Goal: Answer question/provide support: Share knowledge or assist other users

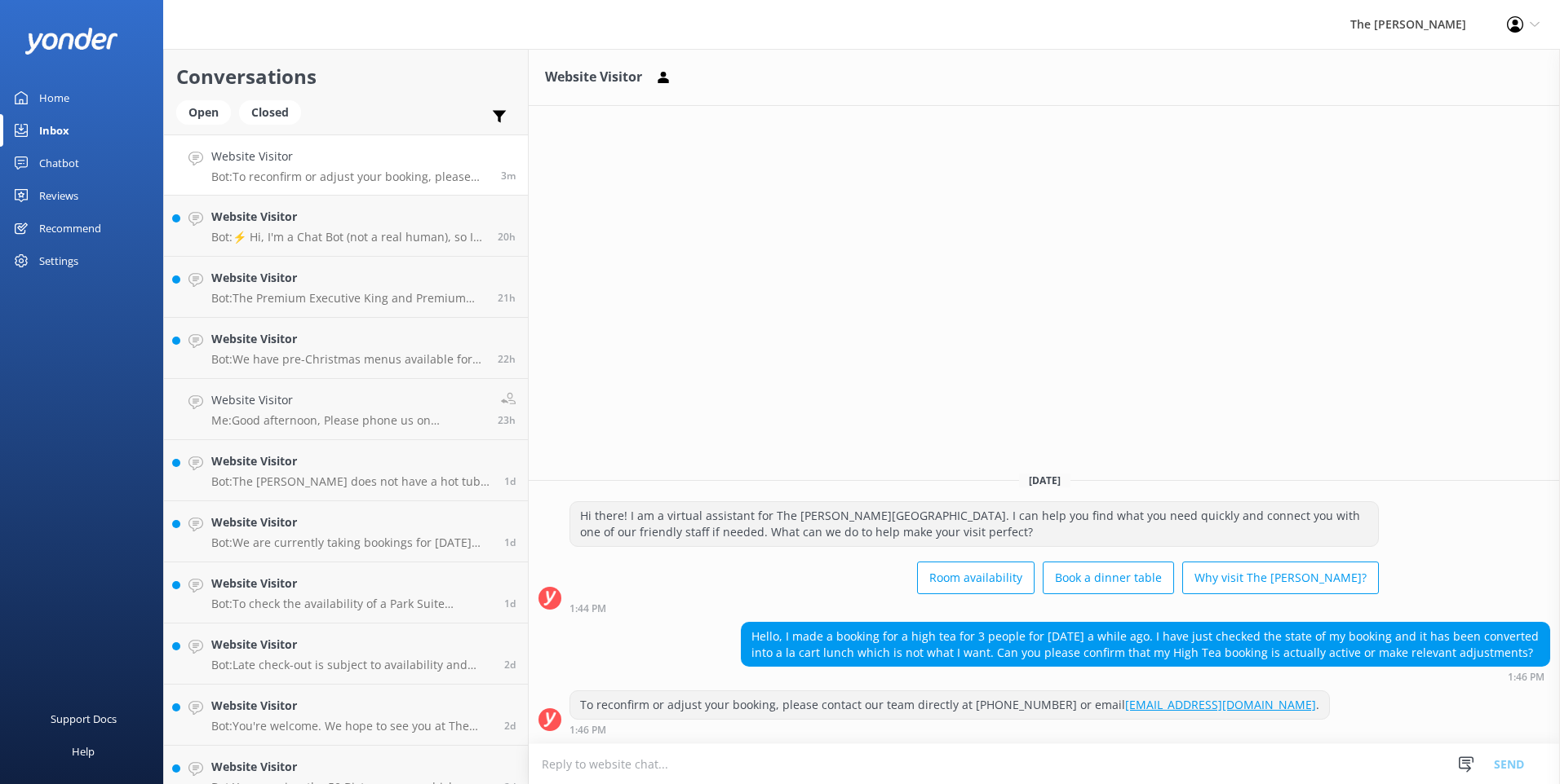
click at [705, 766] on textarea at bounding box center [1044, 764] width 1031 height 40
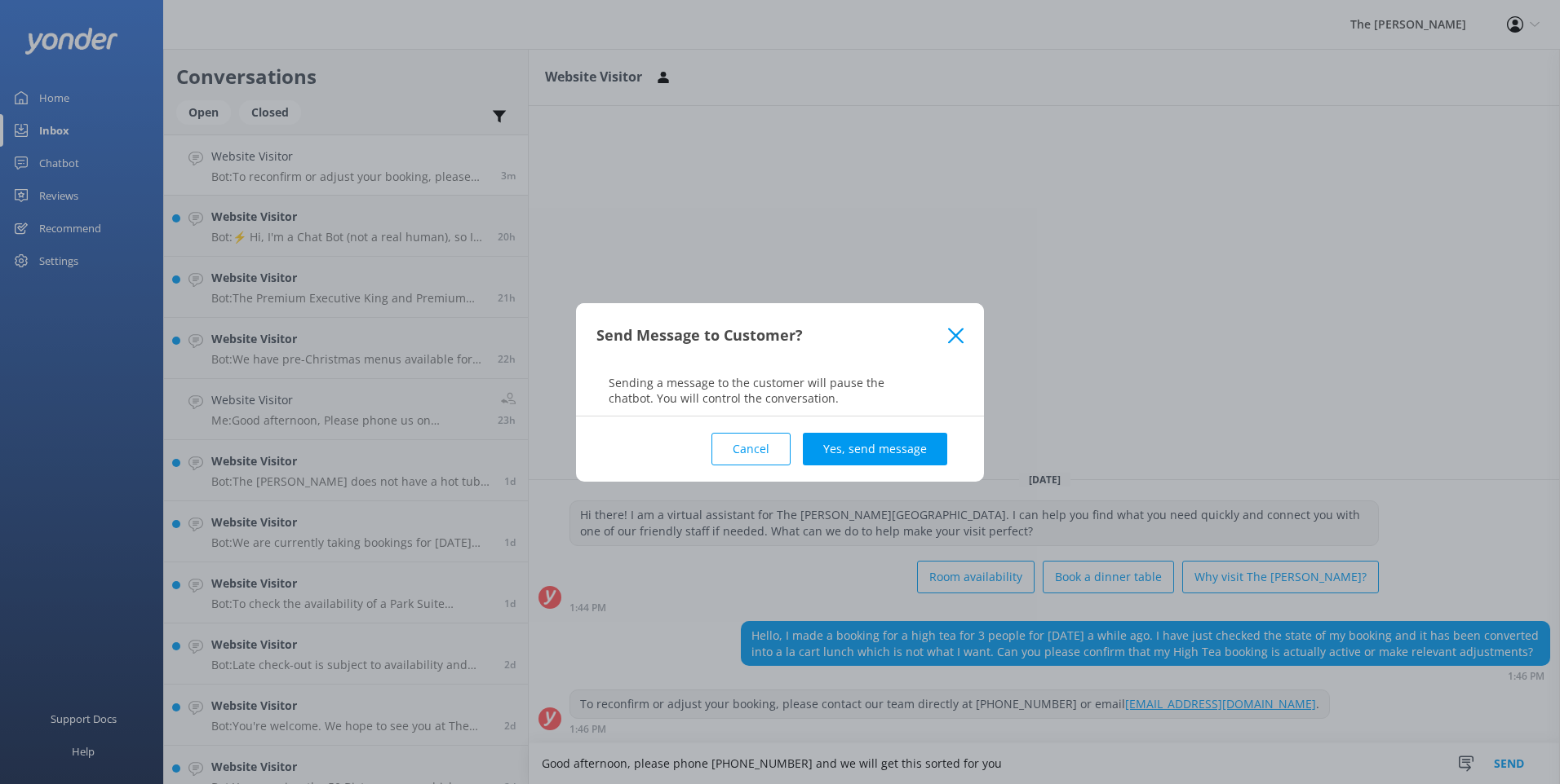
type textarea "Good afternoon, please phone [PHONE_NUMBER] and we will get this sorted for you"
click at [855, 431] on div "Cancel Yes, send message" at bounding box center [780, 448] width 367 height 65
click at [860, 453] on button "Yes, send message" at bounding box center [874, 449] width 144 height 33
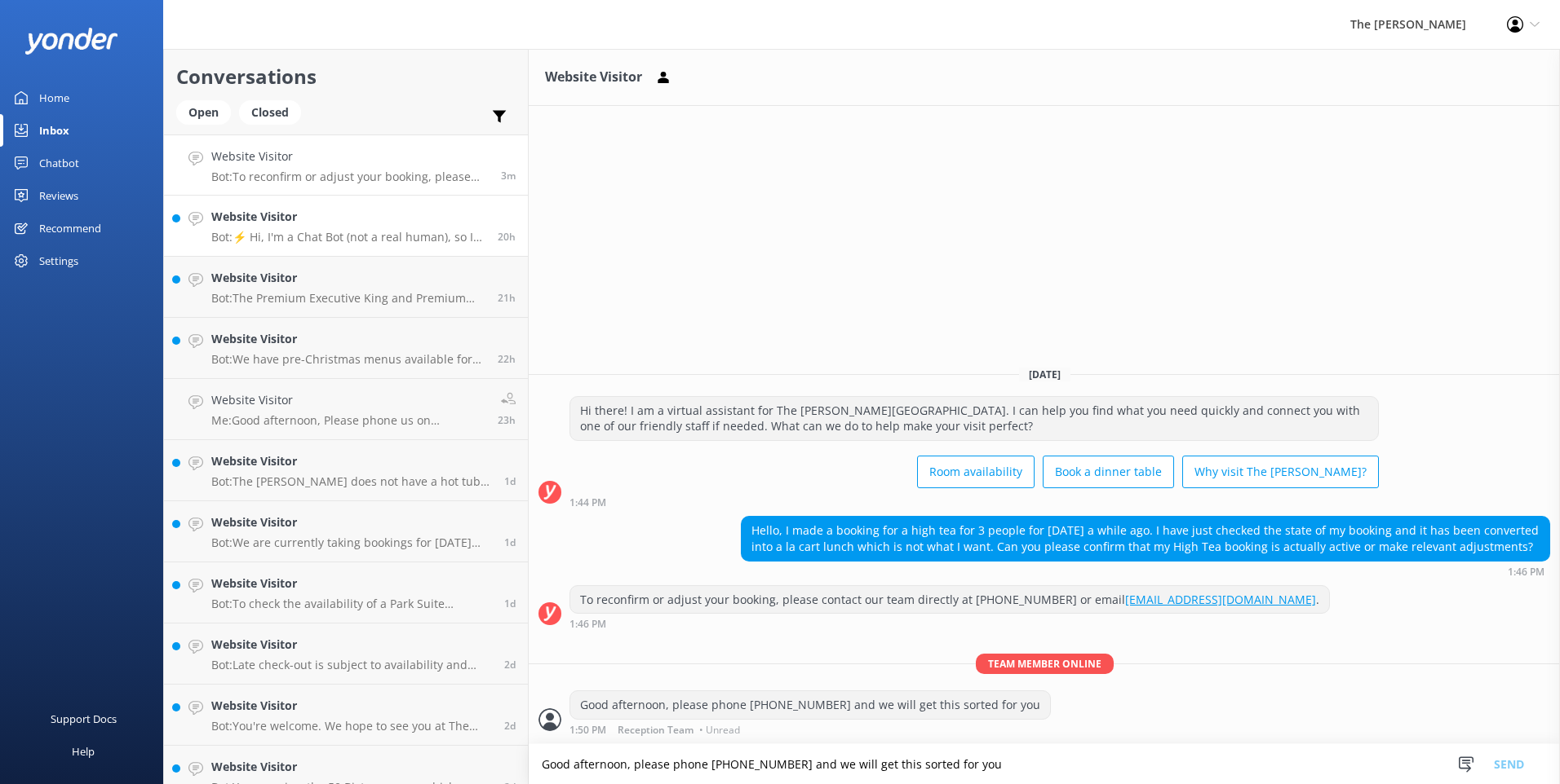
click at [323, 243] on p "Bot: ⚡ Hi, I'm a Chat Bot (not a real human), so I don't have all the answers. …" at bounding box center [348, 237] width 274 height 15
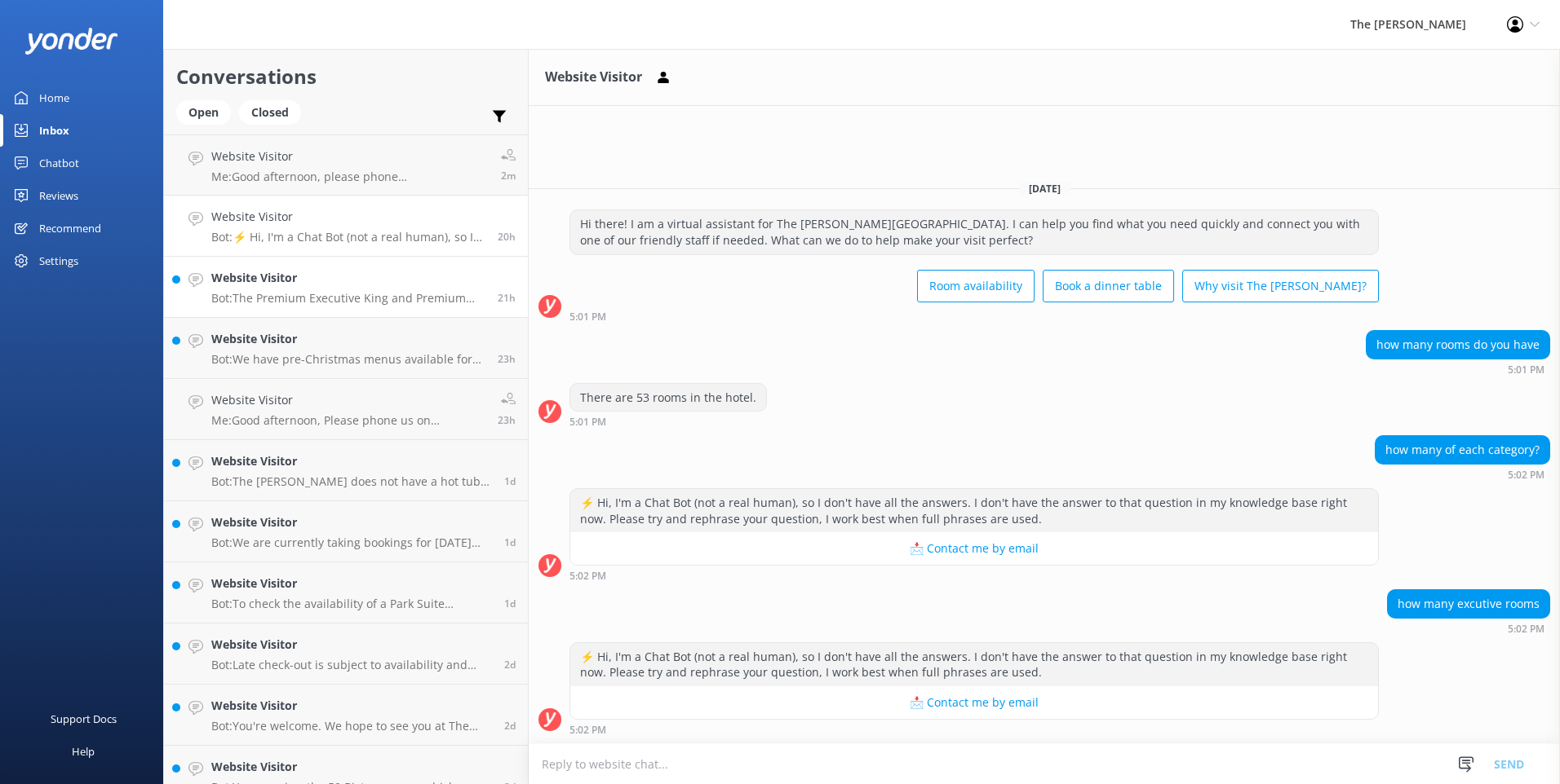
click at [297, 286] on h4 "Website Visitor" at bounding box center [348, 278] width 274 height 18
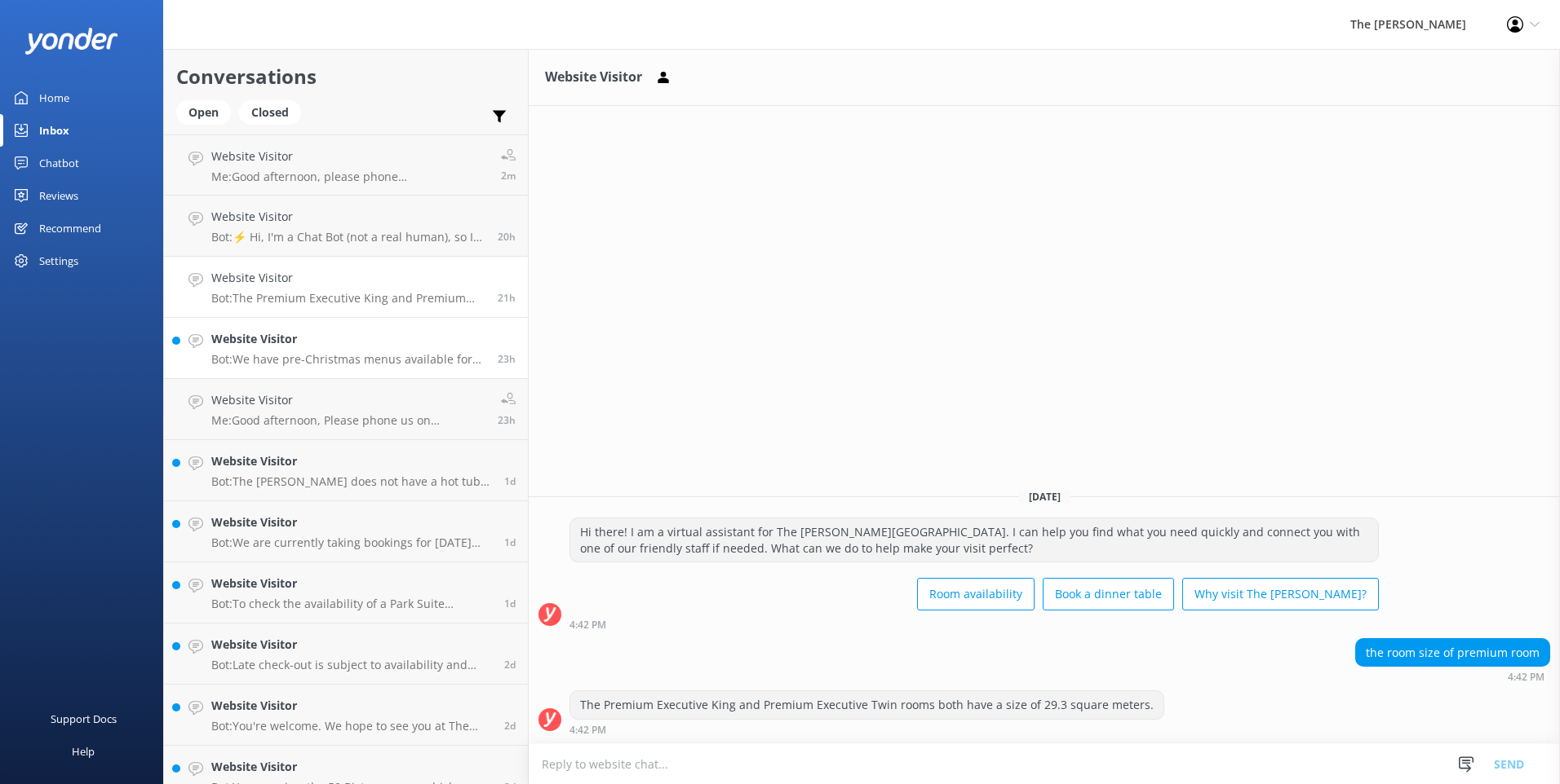
click at [320, 345] on h4 "Website Visitor" at bounding box center [348, 339] width 274 height 18
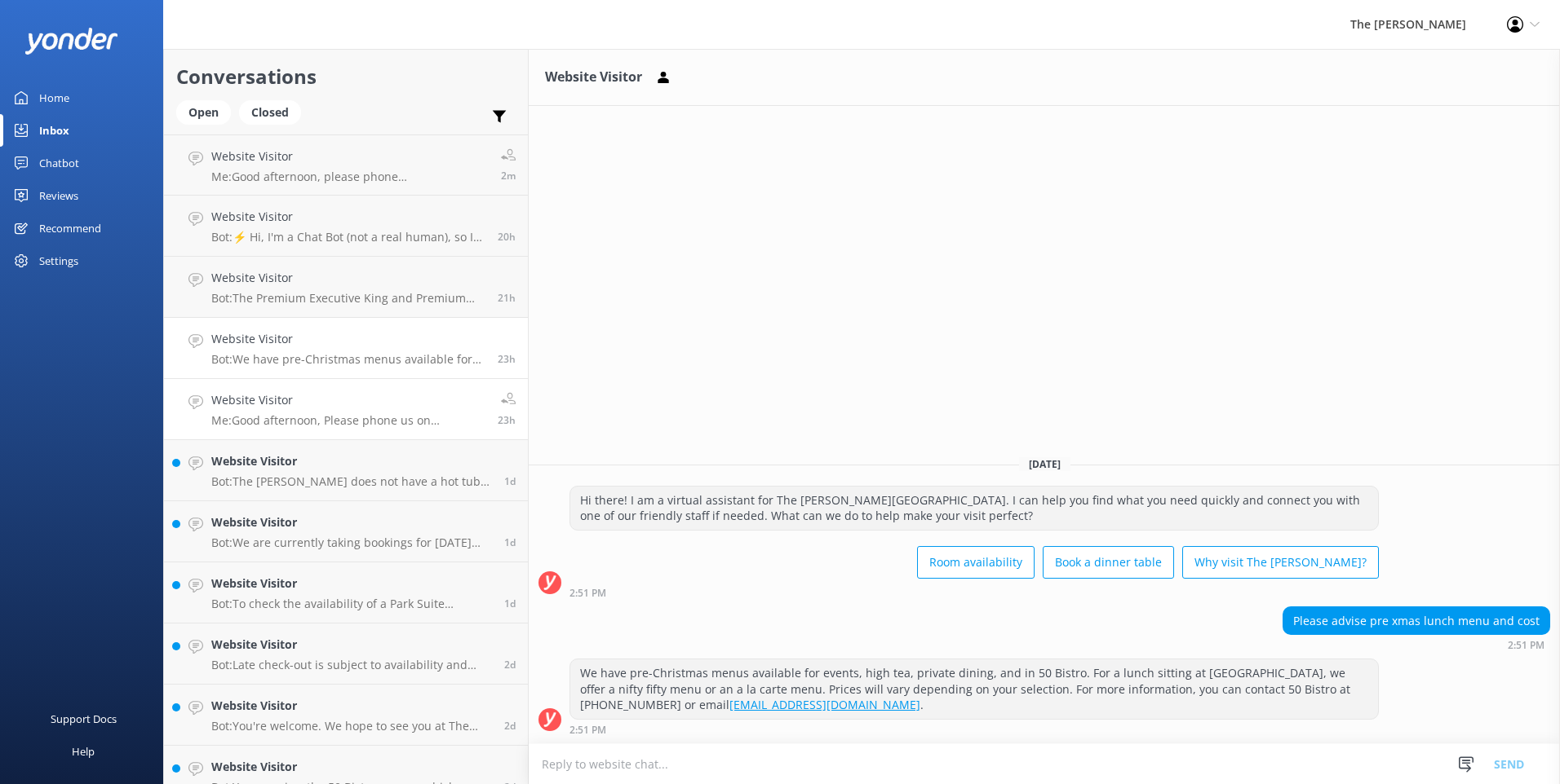
click at [319, 402] on h4 "Website Visitor" at bounding box center [348, 400] width 274 height 18
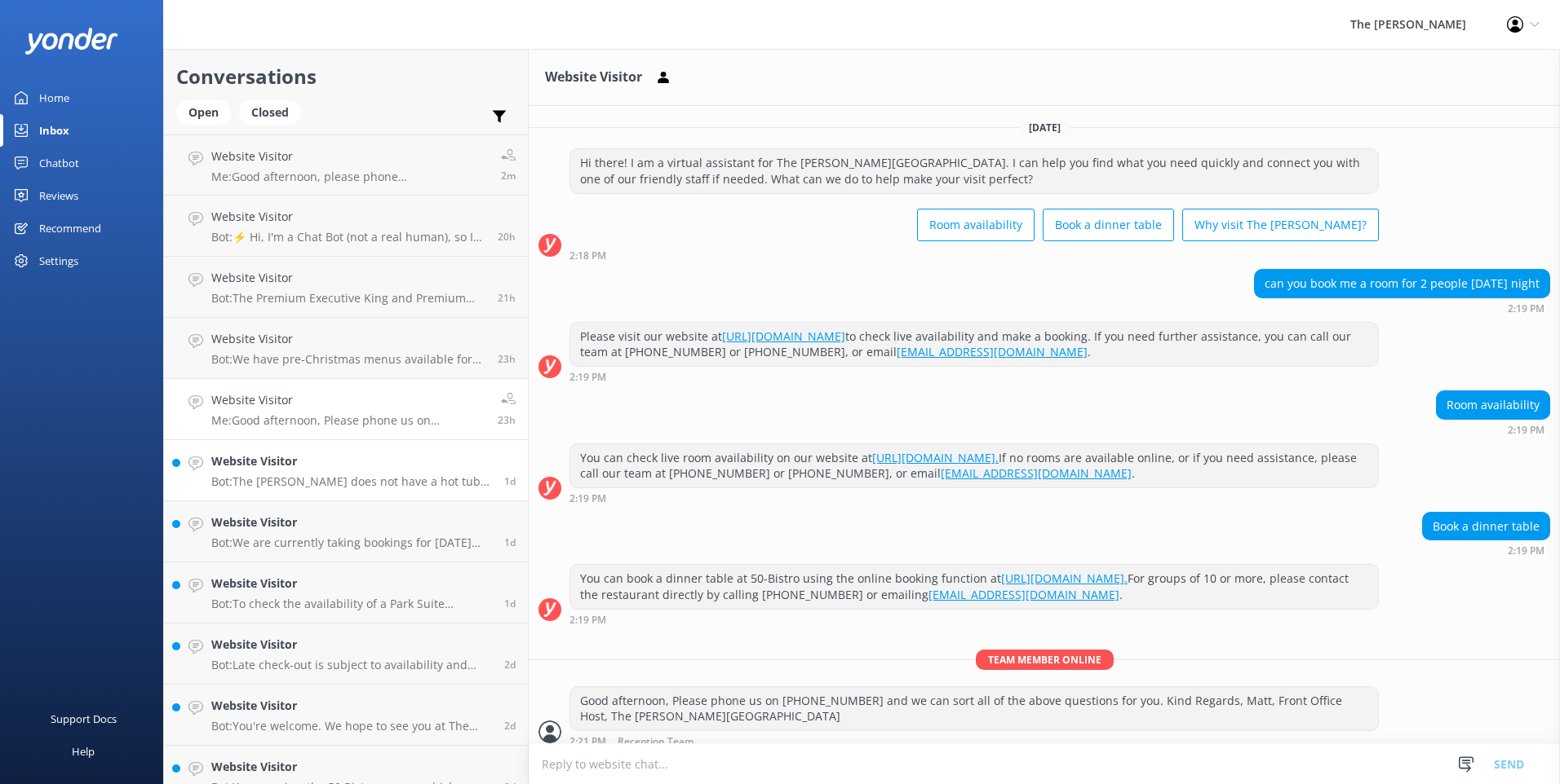
scroll to position [13, 0]
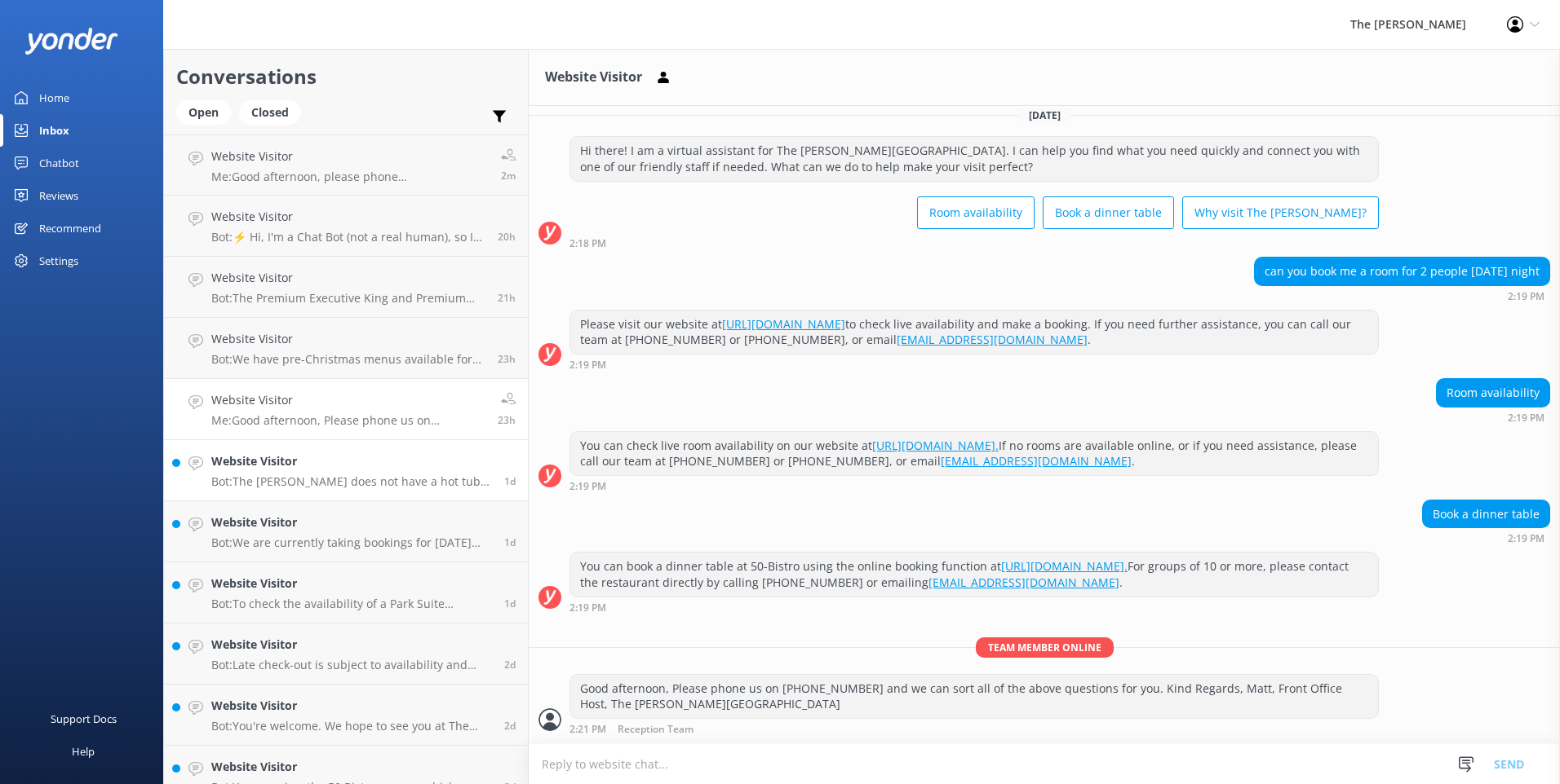
click at [317, 474] on p "Bot: The [PERSON_NAME] does not have a hot tub or spa on-site. However, the Par…" at bounding box center [352, 481] width 281 height 15
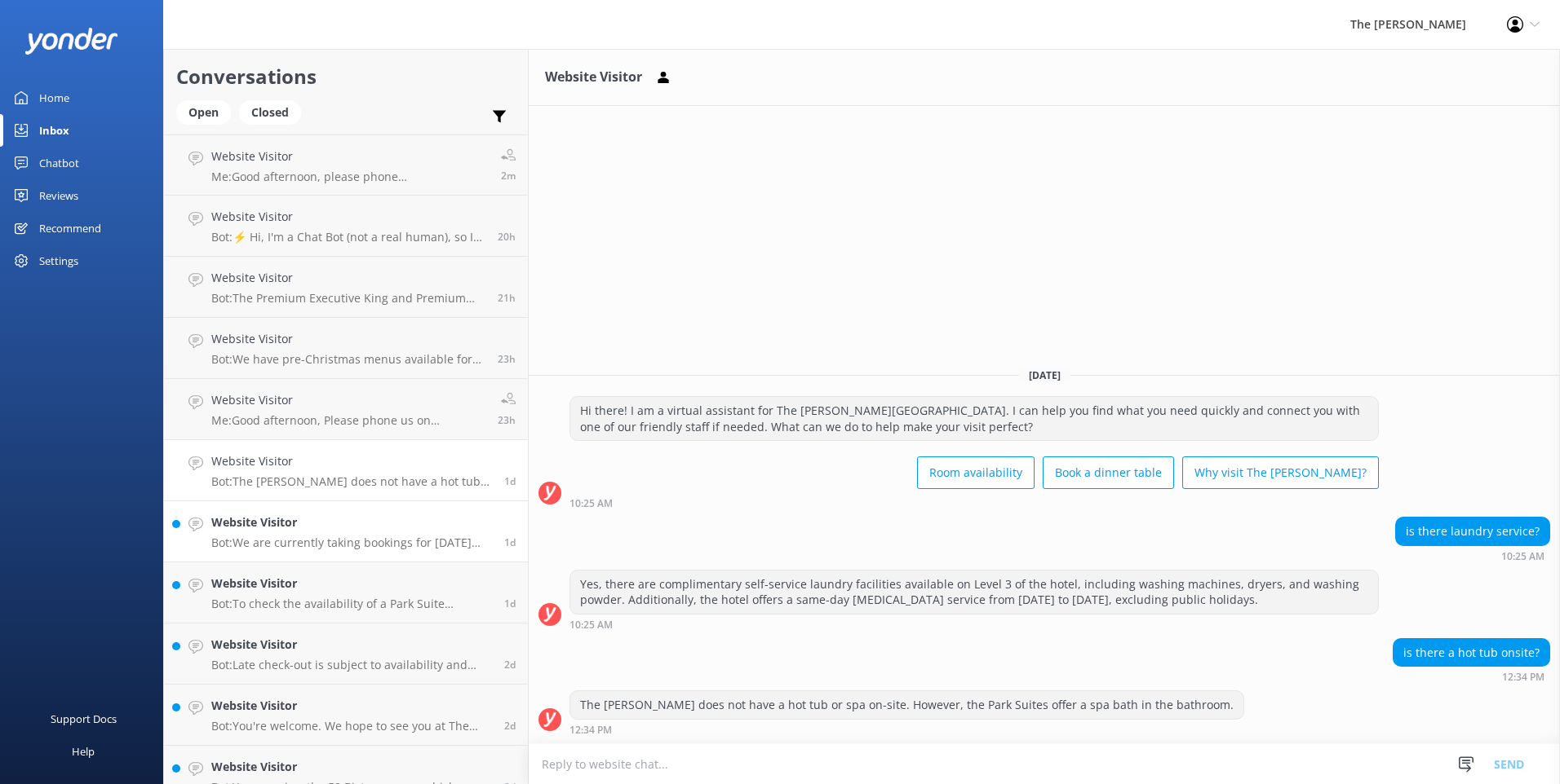
click at [319, 541] on p "Bot: We are currently taking bookings for [DATE] lunch. For inquiries about the…" at bounding box center [352, 542] width 281 height 15
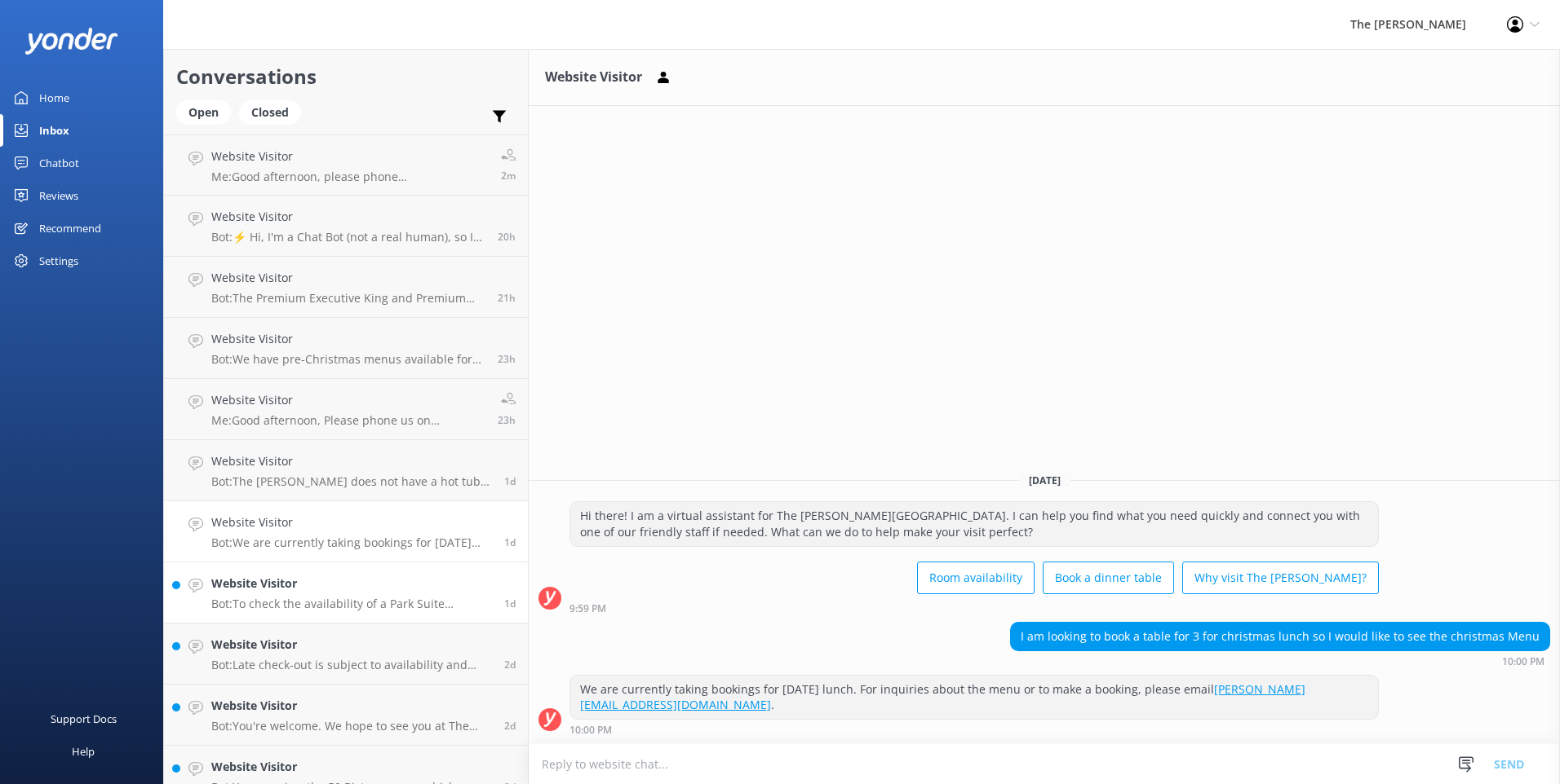
click at [318, 597] on p "Bot: To check the availability of a Park Suite between [DATE] and [DATE], pleas…" at bounding box center [352, 604] width 281 height 15
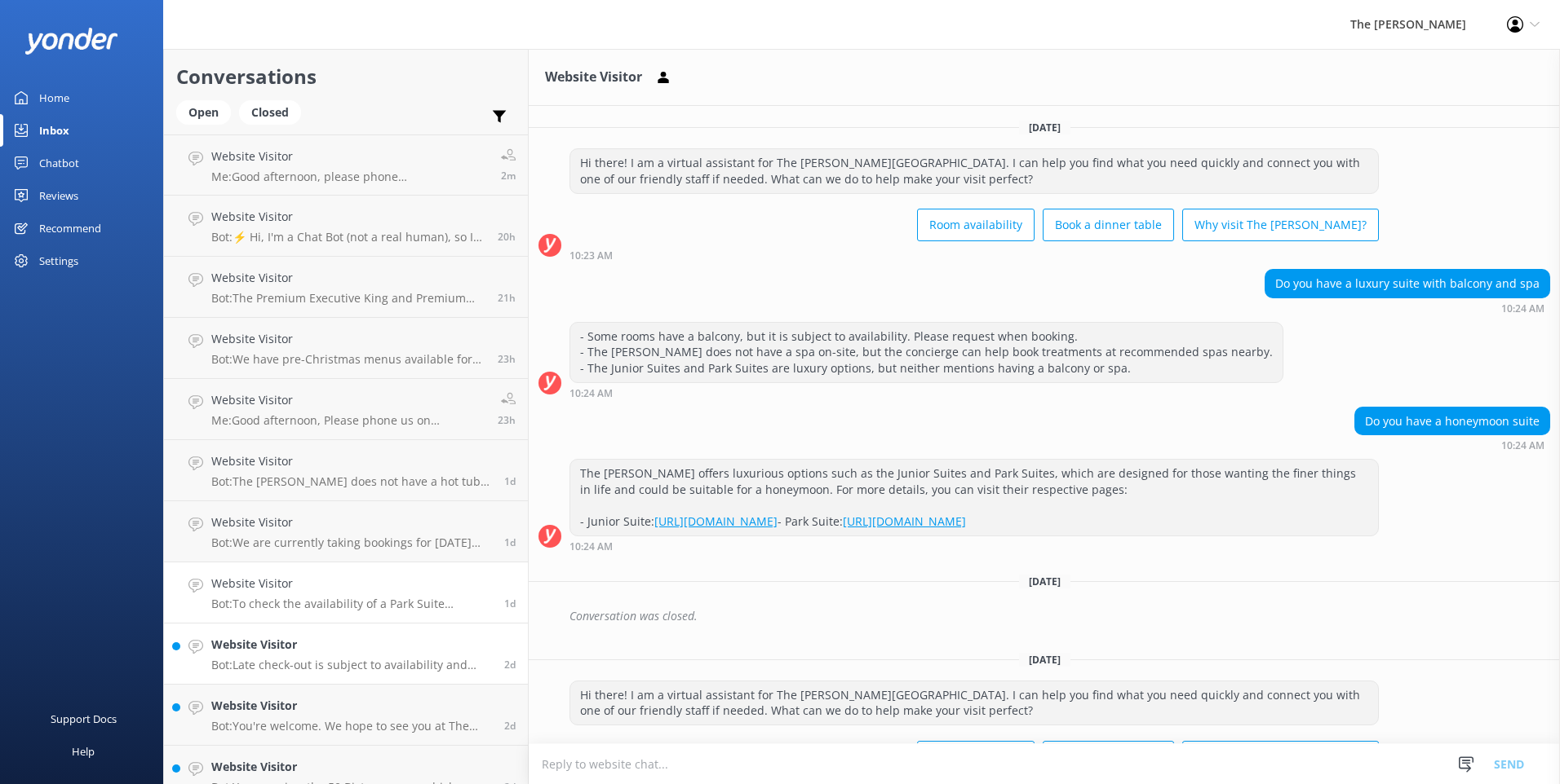
scroll to position [211, 0]
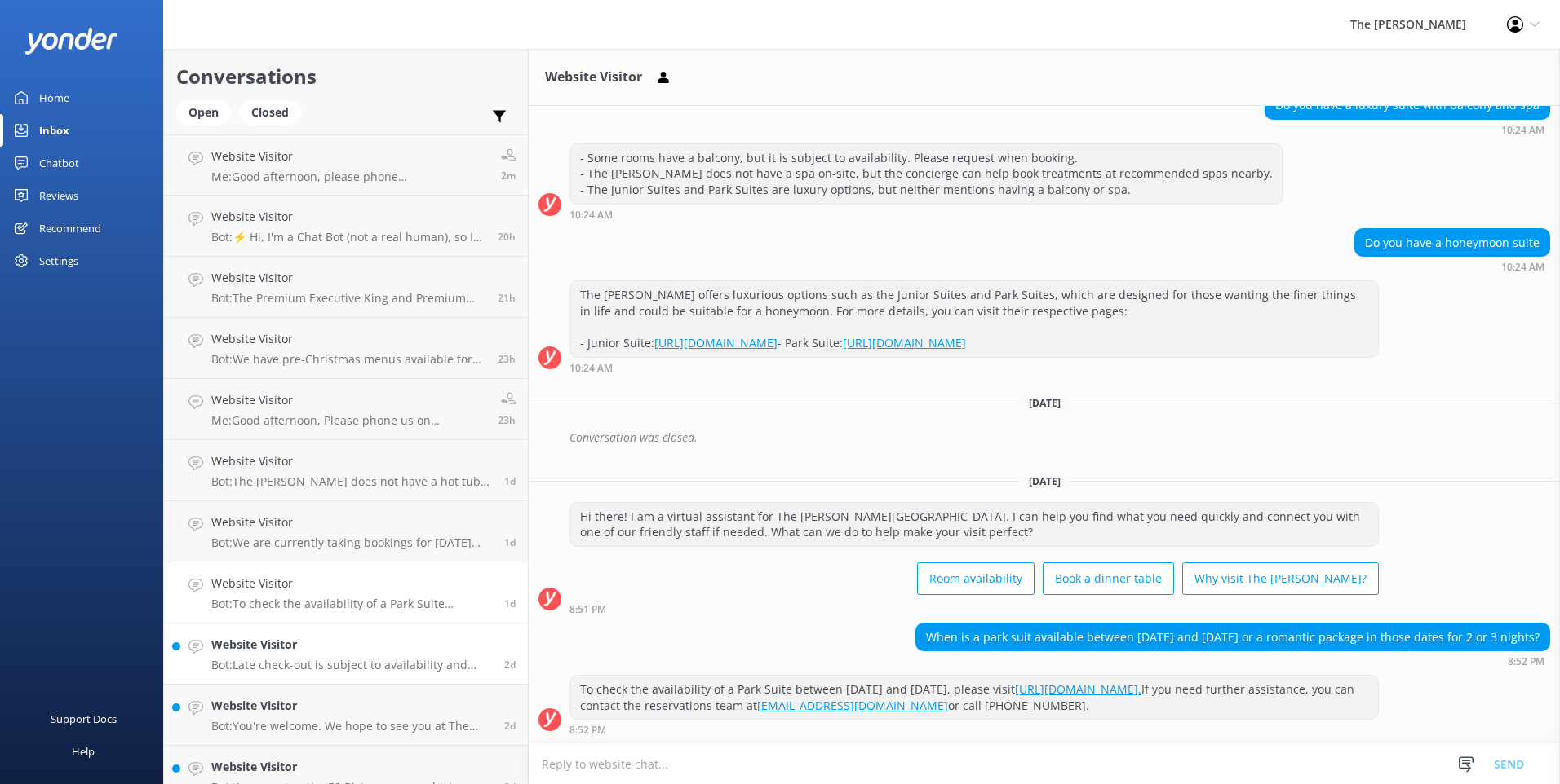
click at [319, 649] on h4 "Website Visitor" at bounding box center [352, 645] width 281 height 18
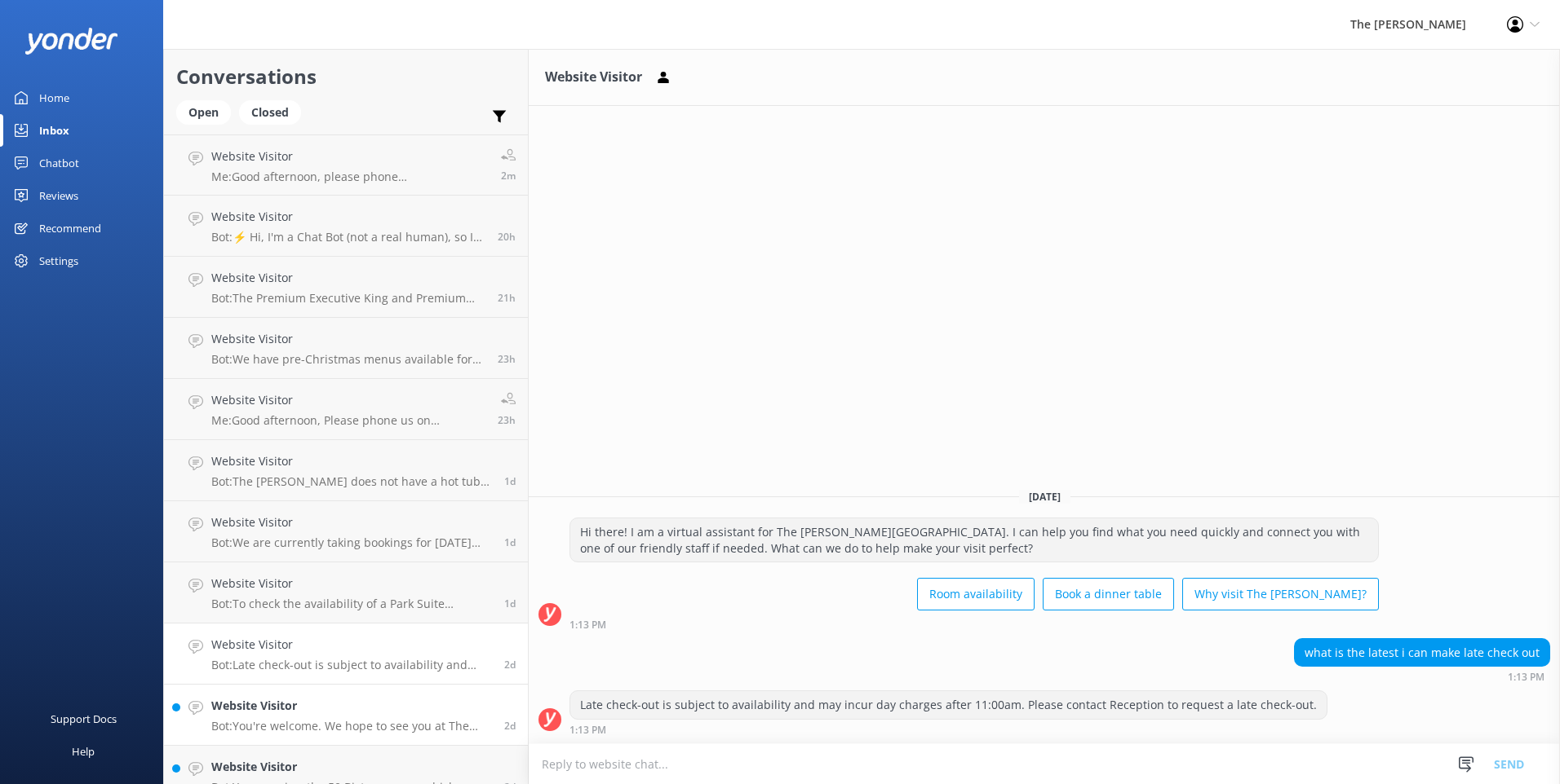
click at [312, 716] on div "Website Visitor Bot: You're welcome. We hope to see you at The [PERSON_NAME][GE…" at bounding box center [352, 714] width 281 height 36
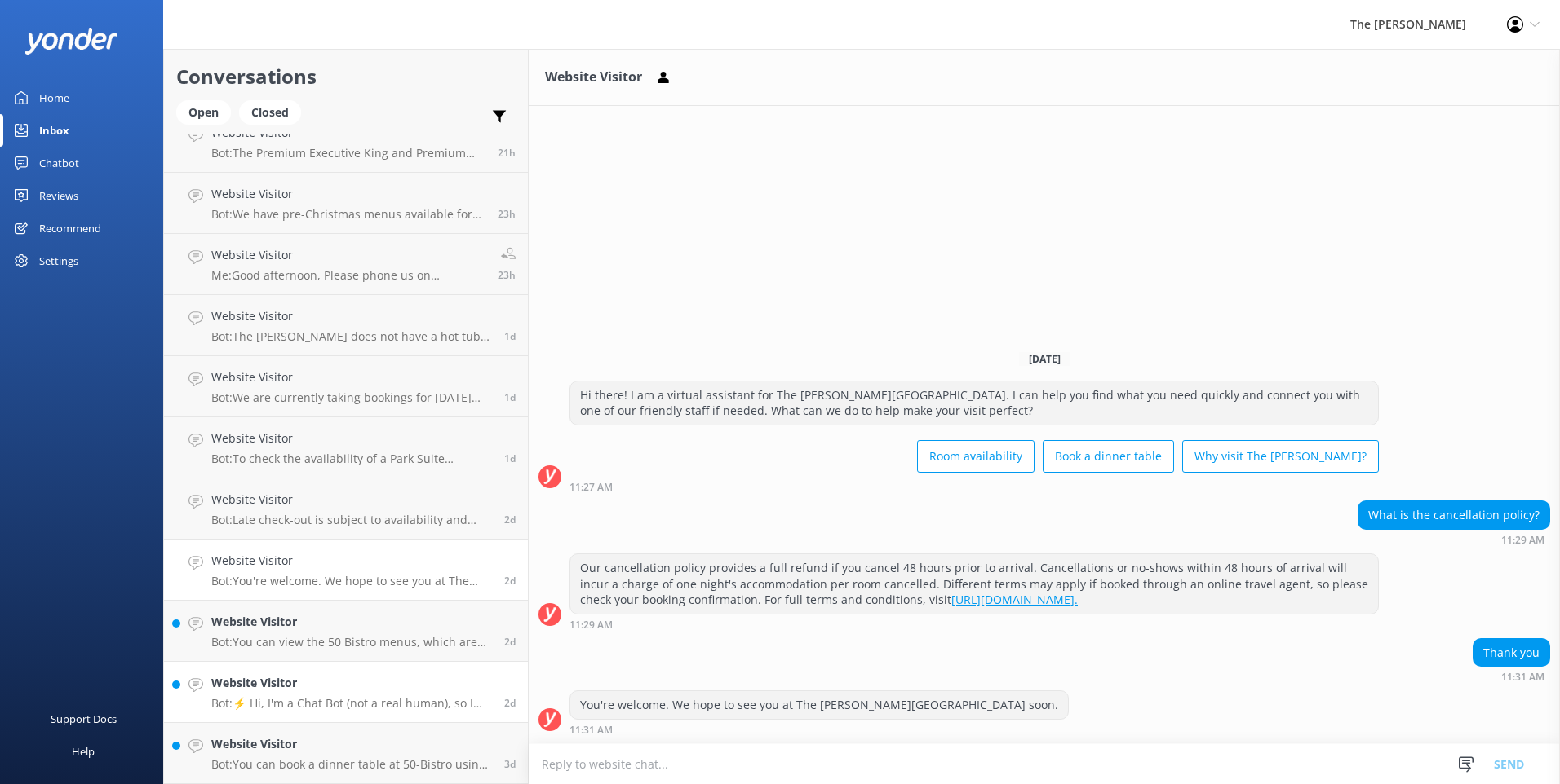
scroll to position [326, 0]
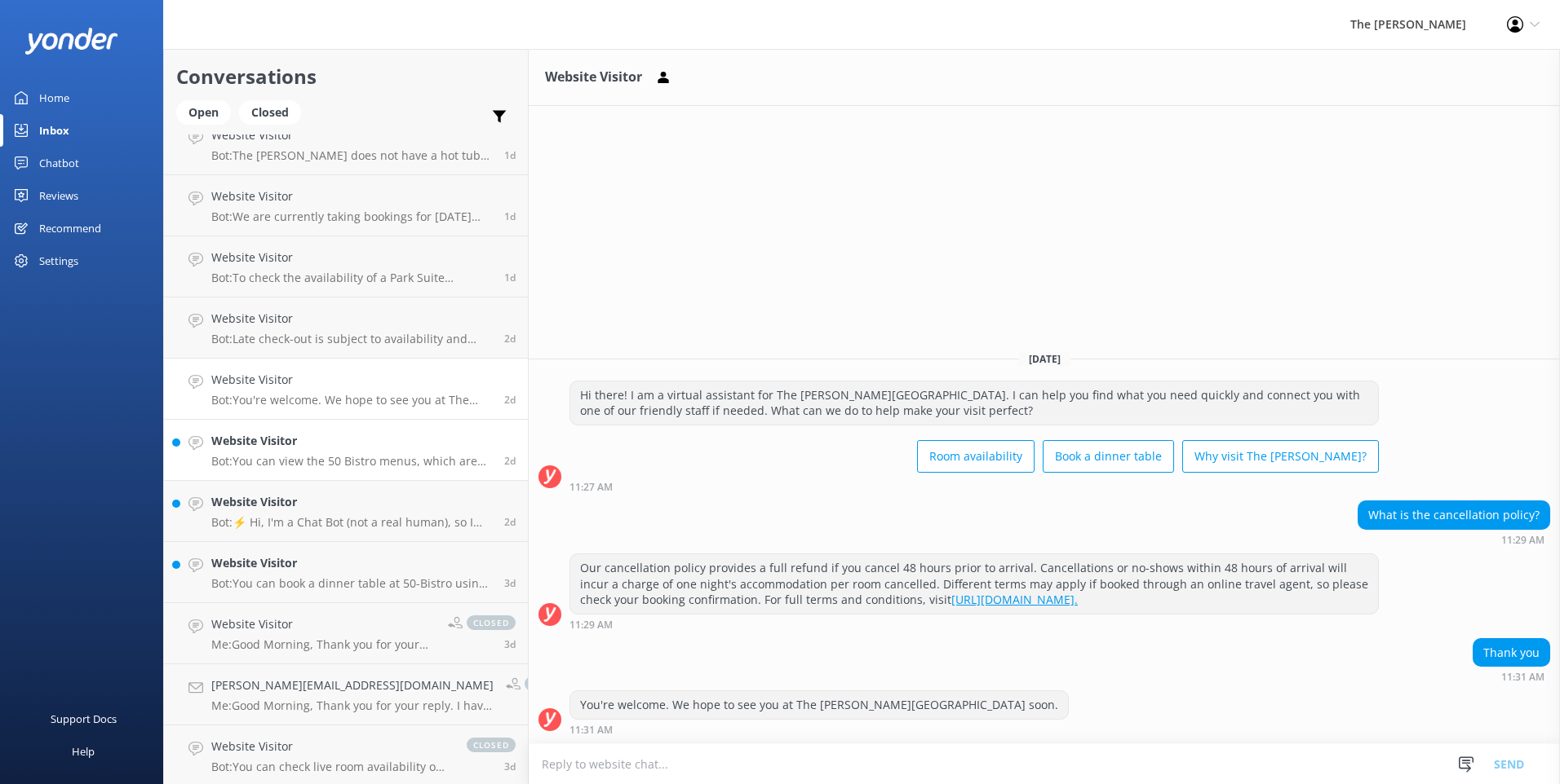
click at [300, 459] on p "Bot: You can view the 50 Bistro menus, which are available for room service, at…" at bounding box center [352, 461] width 281 height 15
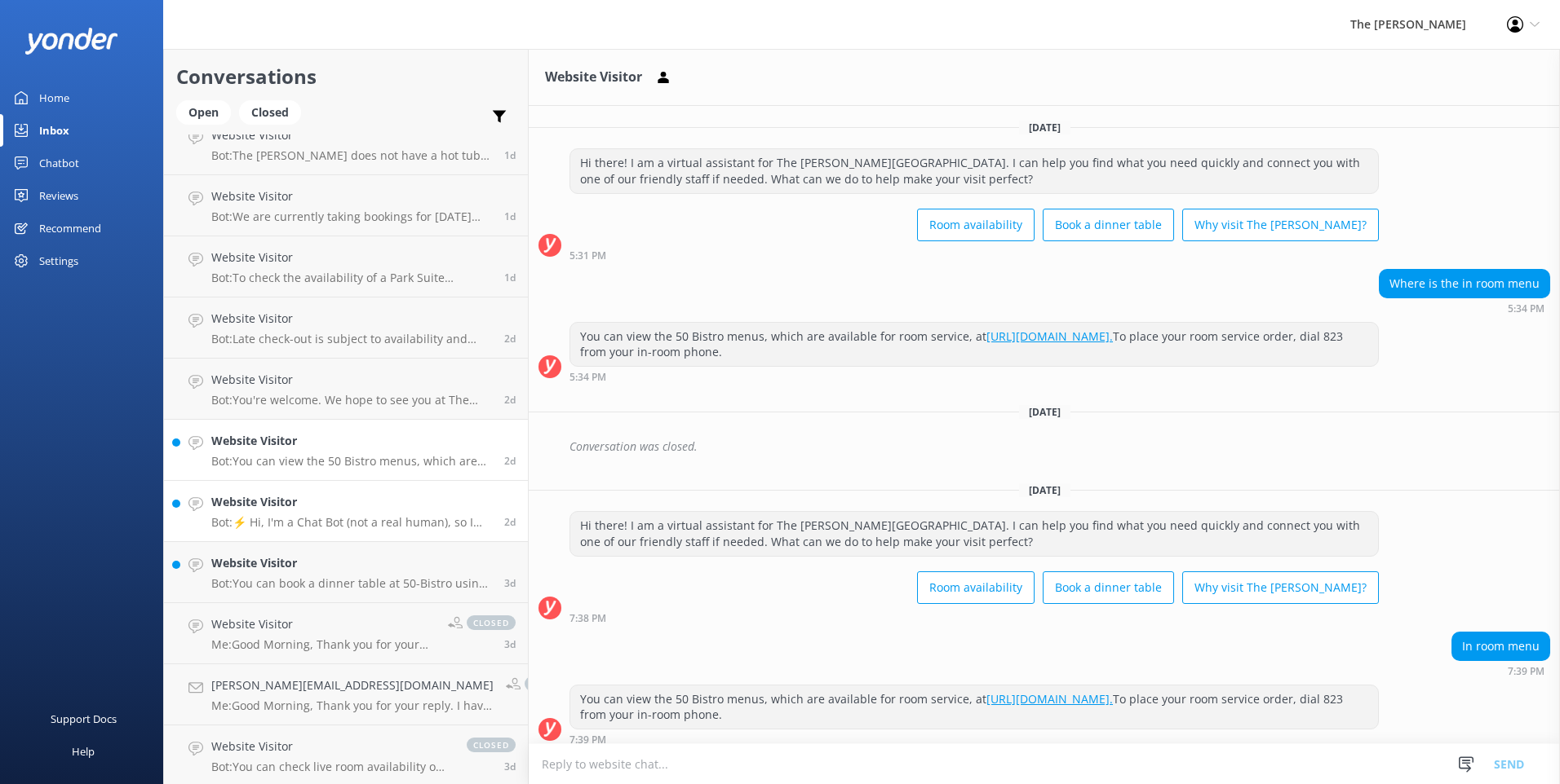
click at [290, 508] on h4 "Website Visitor" at bounding box center [352, 502] width 281 height 18
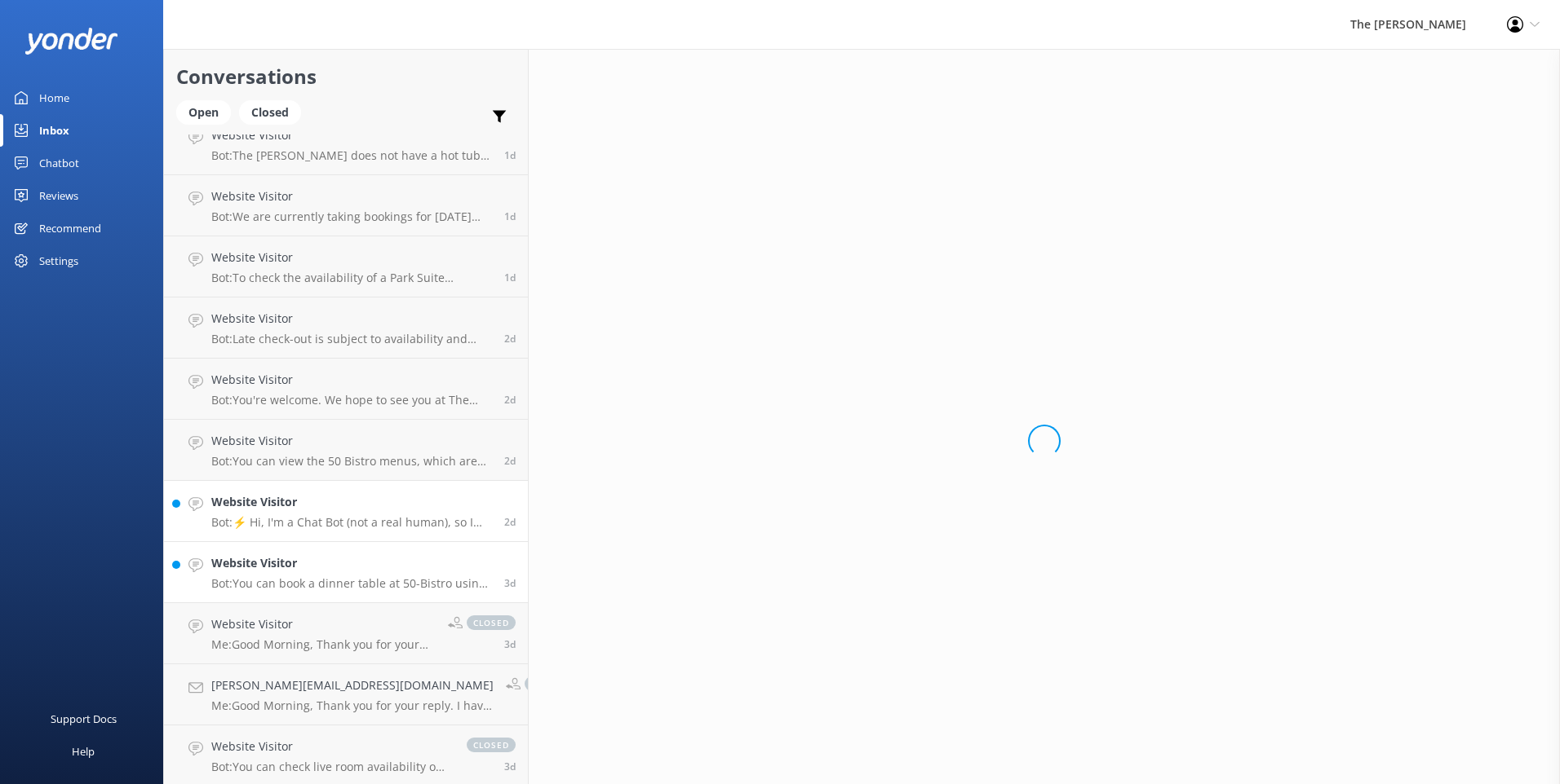
click at [296, 561] on h4 "Website Visitor" at bounding box center [352, 563] width 281 height 18
